Goal: Task Accomplishment & Management: Complete application form

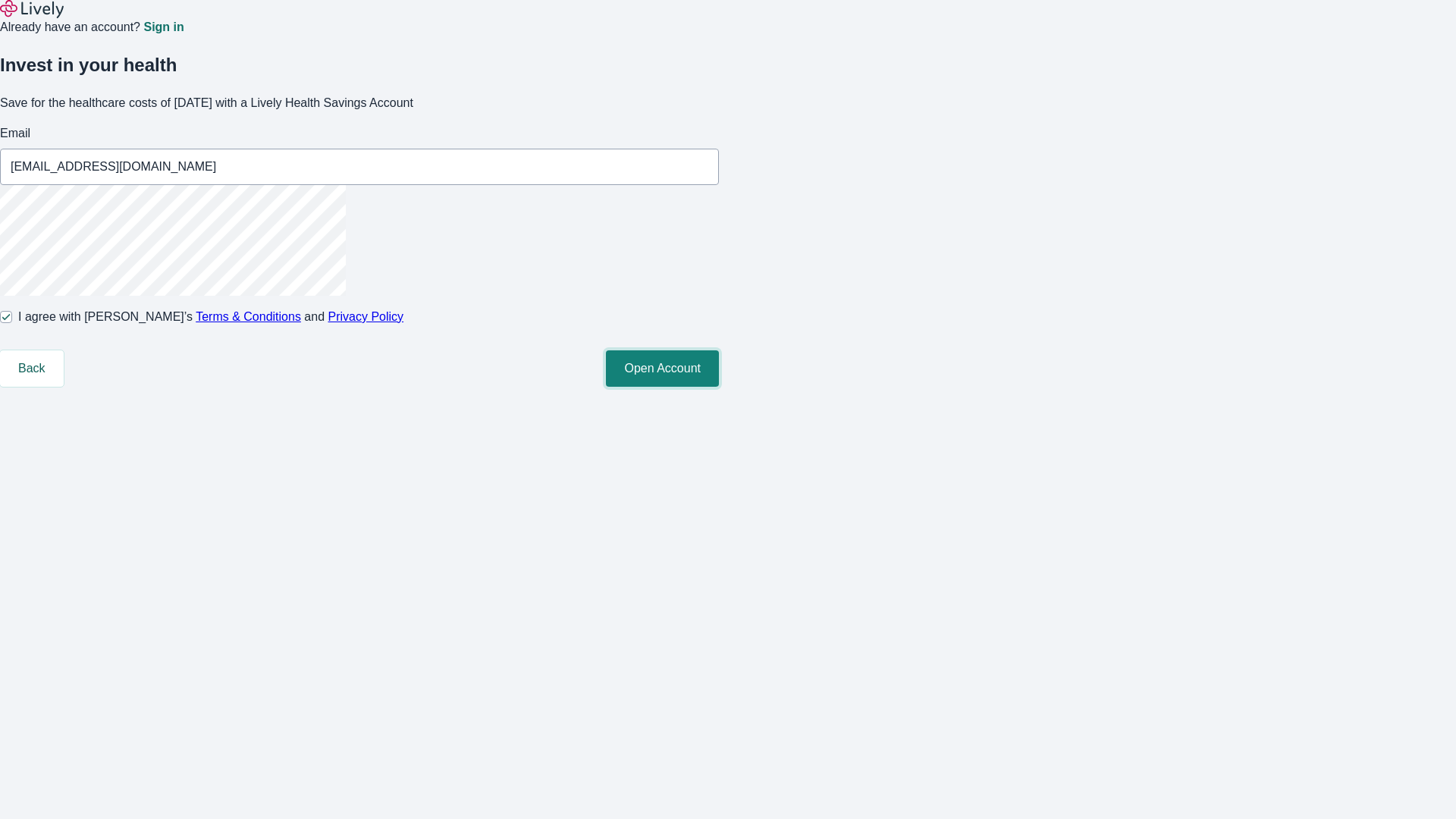
click at [719, 387] on button "Open Account" at bounding box center [663, 368] width 113 height 36
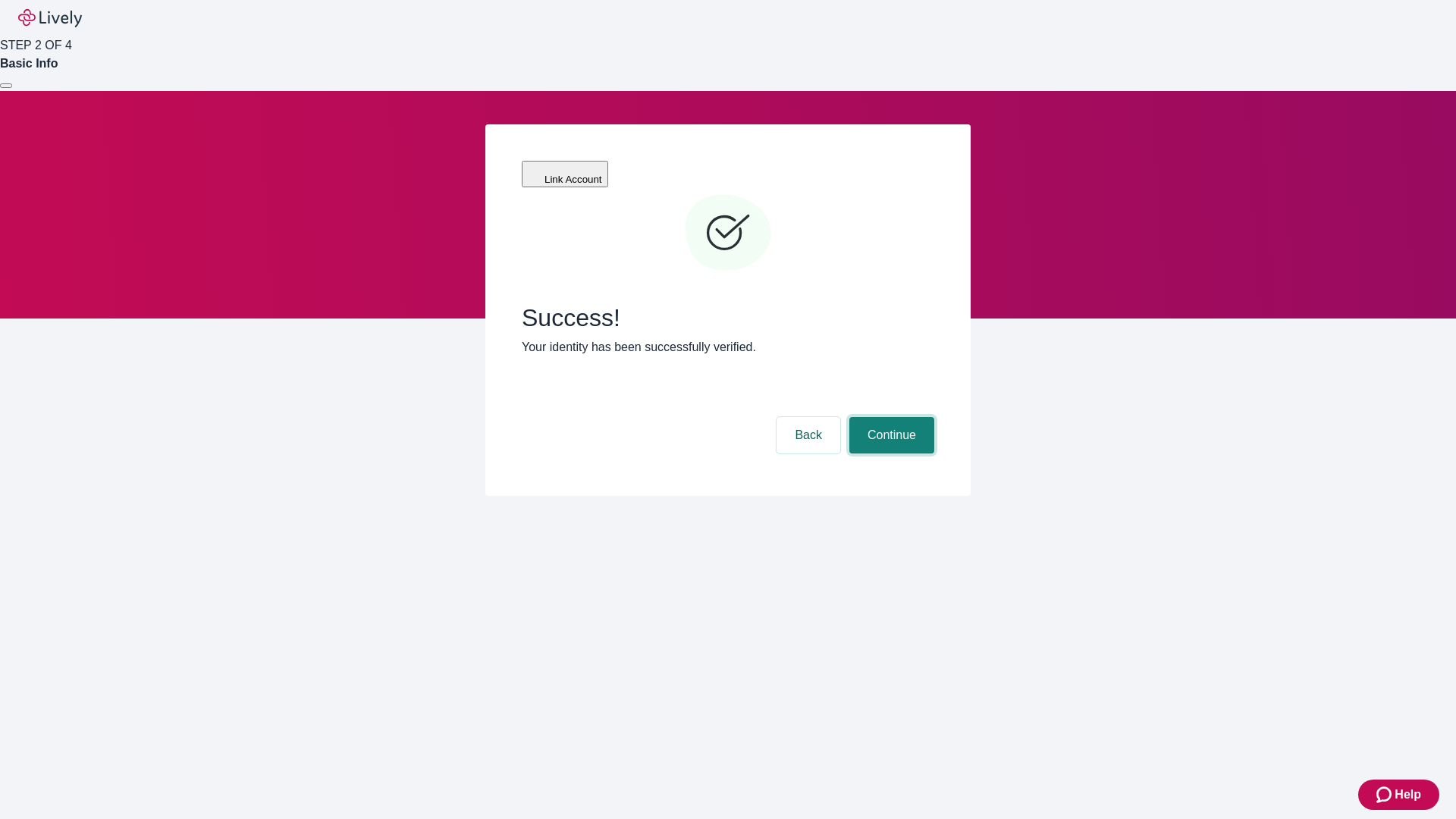
click at [890, 417] on button "Continue" at bounding box center [892, 435] width 85 height 36
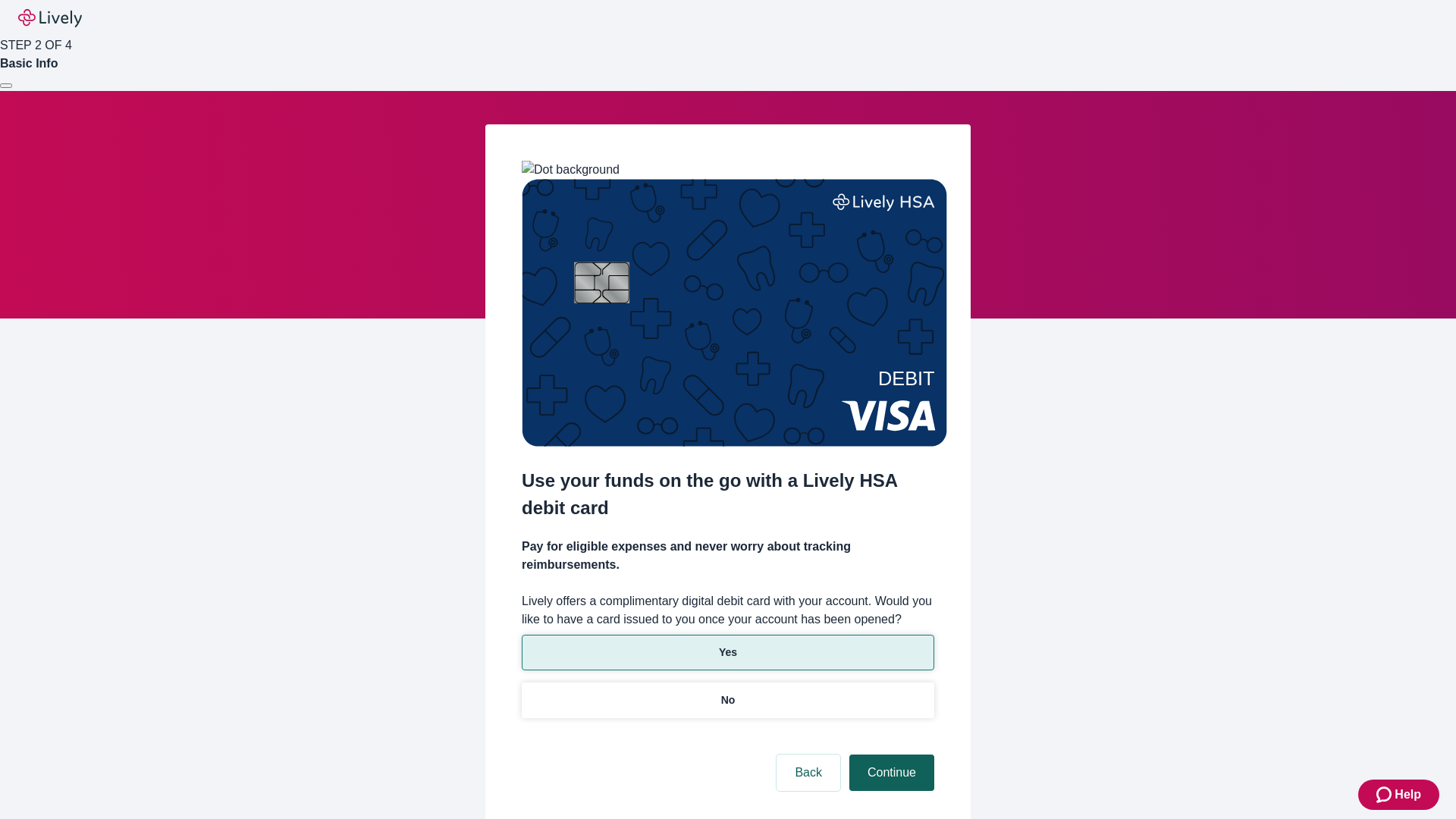
click at [727, 693] on p "No" at bounding box center [728, 700] width 14 height 16
click at [890, 754] on button "Continue" at bounding box center [892, 772] width 85 height 36
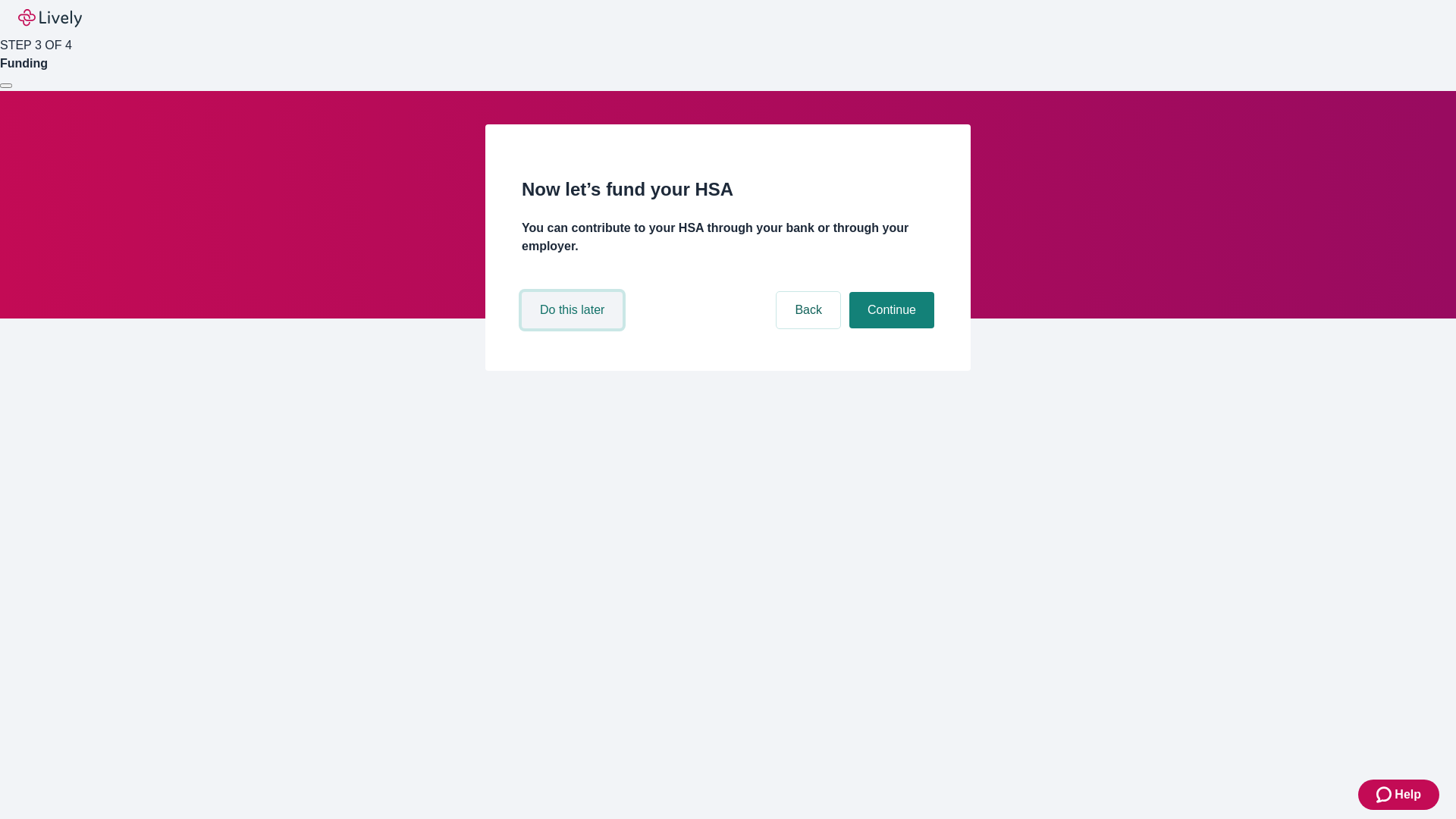
click at [574, 328] on button "Do this later" at bounding box center [572, 310] width 101 height 36
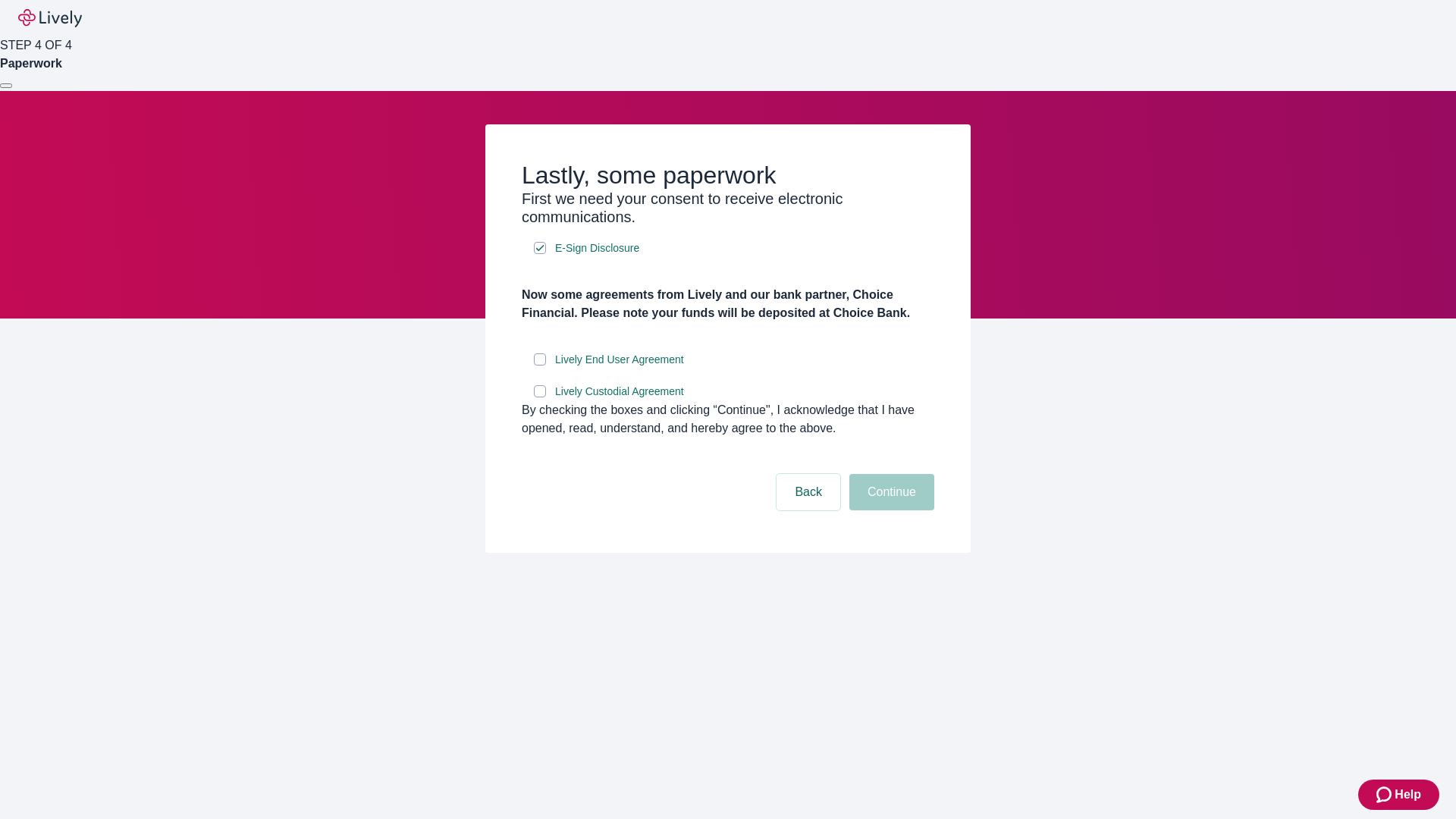
click at [540, 365] on input "Lively End User Agreement" at bounding box center [540, 360] width 12 height 12
checkbox input "true"
click at [540, 397] on input "Lively Custodial Agreement" at bounding box center [540, 392] width 12 height 12
checkbox input "true"
click at [890, 510] on button "Continue" at bounding box center [892, 492] width 85 height 36
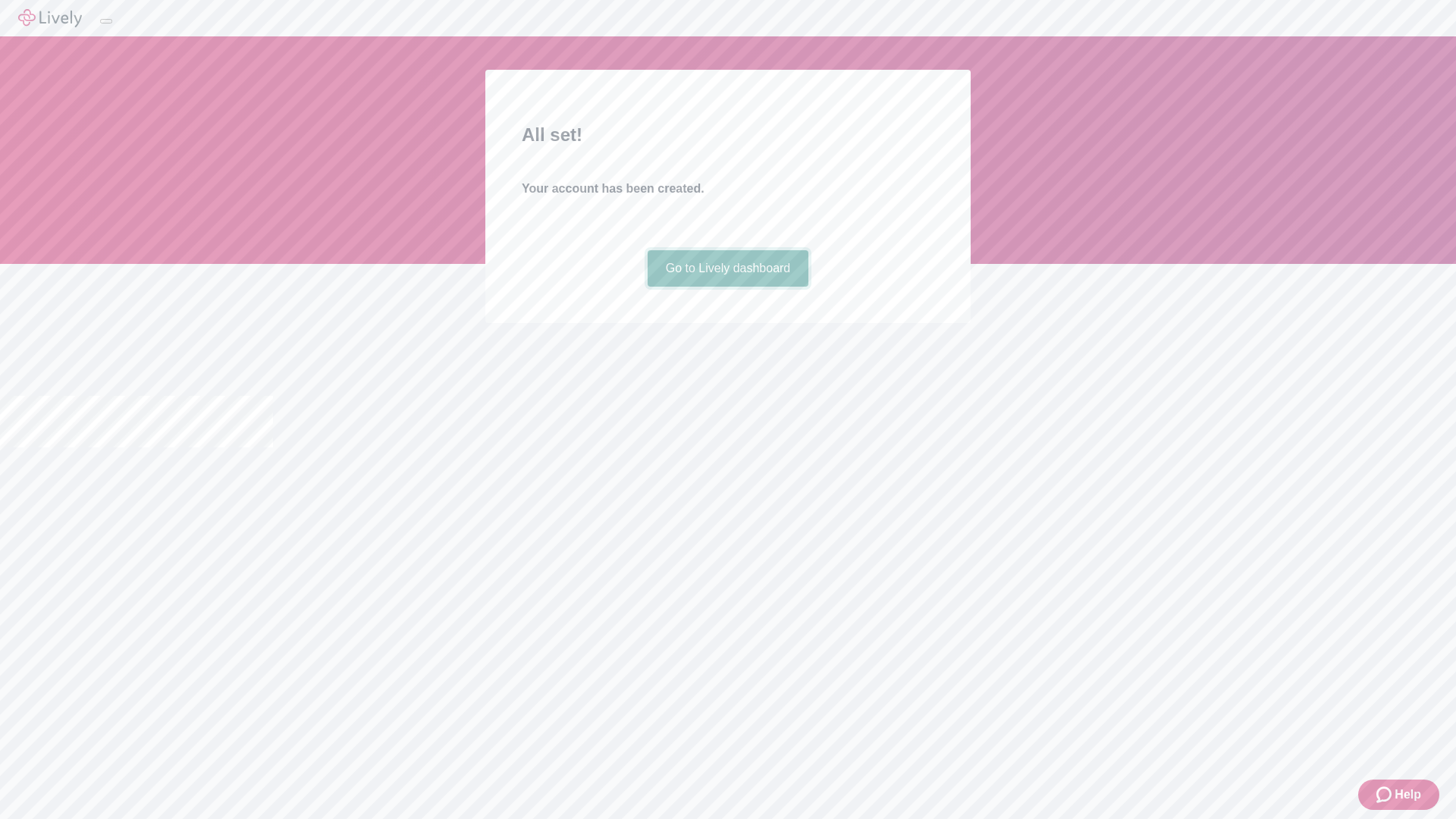
click at [727, 287] on link "Go to Lively dashboard" at bounding box center [728, 268] width 162 height 36
